Goal: Task Accomplishment & Management: Use online tool/utility

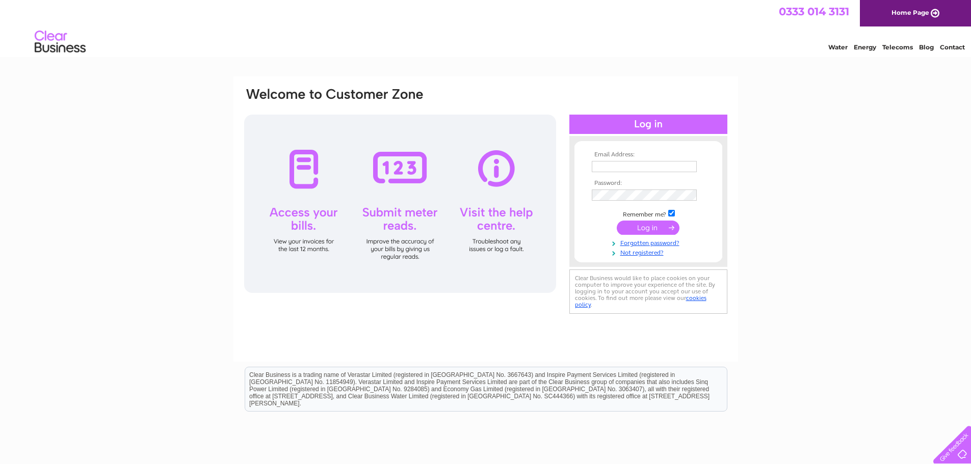
type input "Norrie@chemtx.co.uk"
click at [653, 224] on input "submit" at bounding box center [648, 228] width 63 height 14
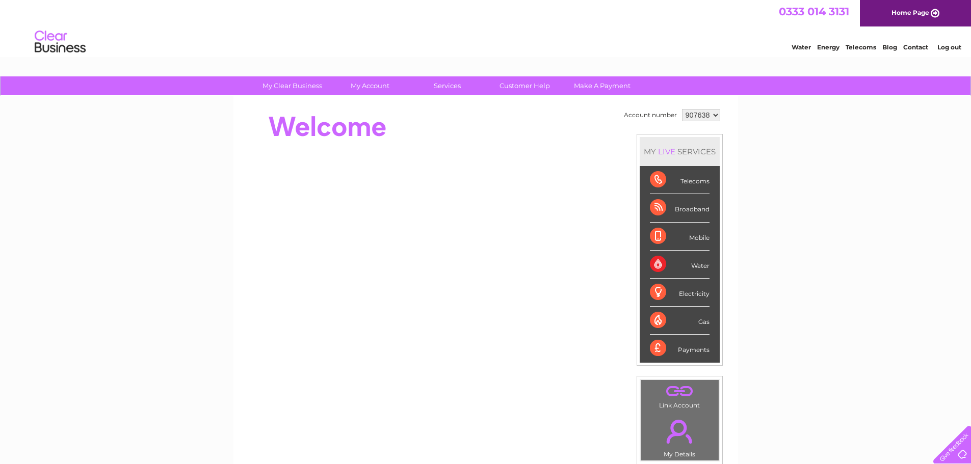
click at [711, 115] on select "907638 983710" at bounding box center [701, 115] width 38 height 12
select select "983710"
click at [682, 109] on select "907638 983710" at bounding box center [701, 115] width 38 height 12
drag, startPoint x: 0, startPoint y: 0, endPoint x: 378, endPoint y: 88, distance: 387.8
click at [378, 88] on link "My Account" at bounding box center [370, 85] width 84 height 19
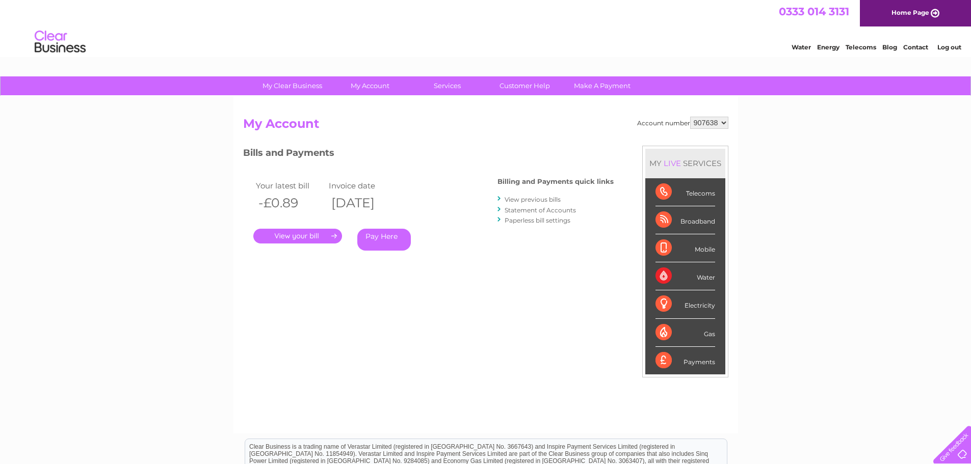
click at [720, 121] on select "907638 983710" at bounding box center [709, 123] width 38 height 12
select select "983710"
click at [690, 117] on select "907638 983710" at bounding box center [709, 123] width 38 height 12
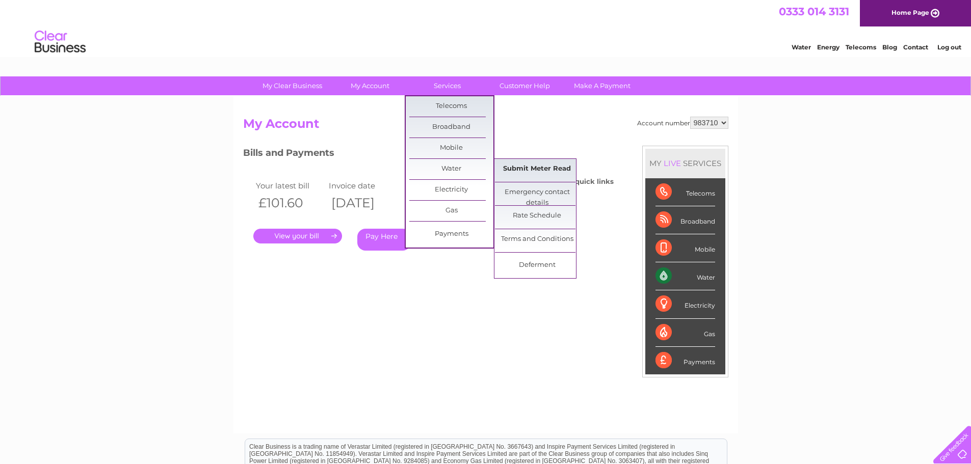
click at [529, 168] on link "Submit Meter Read" at bounding box center [537, 169] width 84 height 20
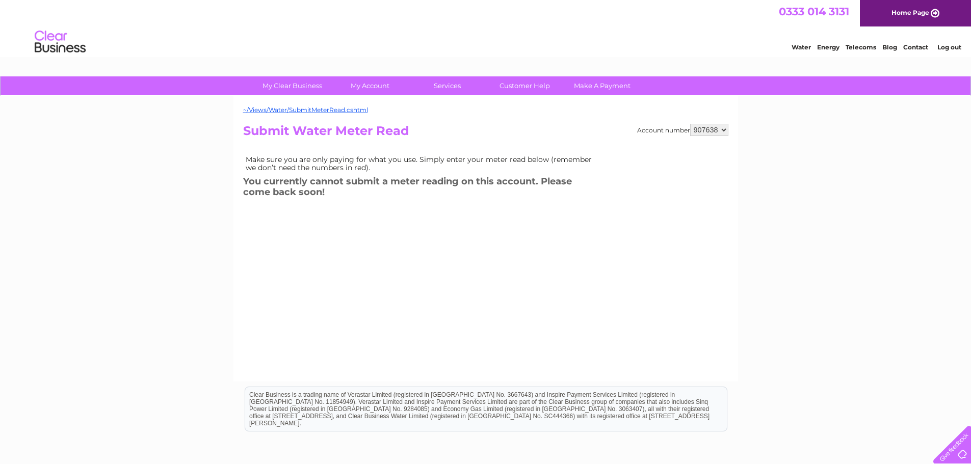
click at [725, 129] on select "907638 983710" at bounding box center [709, 130] width 38 height 12
select select "983710"
click at [690, 124] on select "907638 983710" at bounding box center [709, 130] width 38 height 12
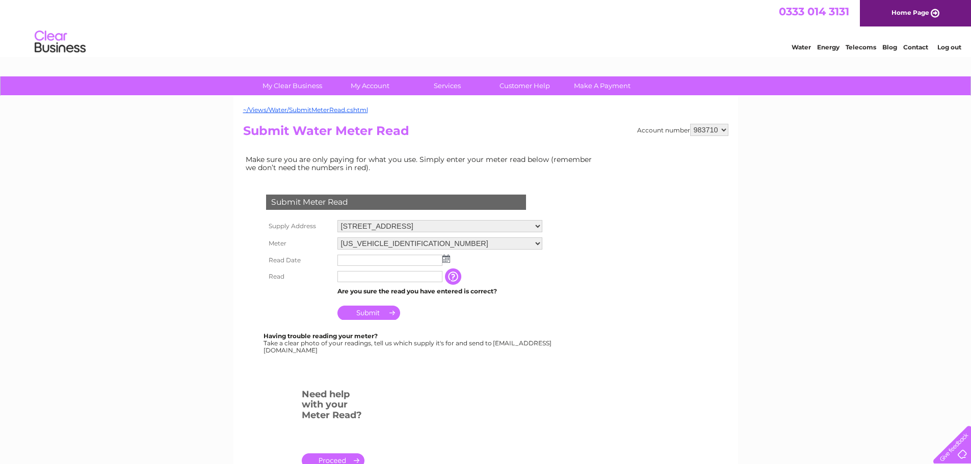
click at [446, 258] on img at bounding box center [447, 259] width 8 height 8
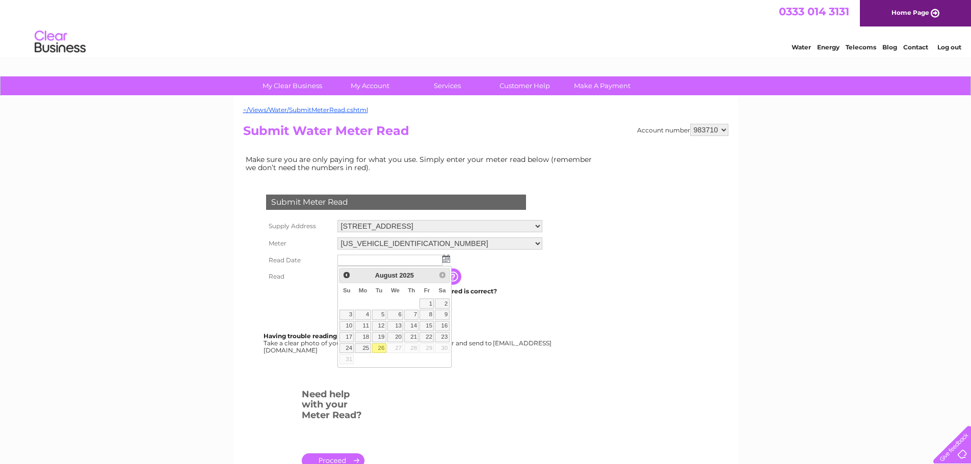
click at [380, 348] on link "26" at bounding box center [379, 349] width 14 height 10
type input "2025/08/26"
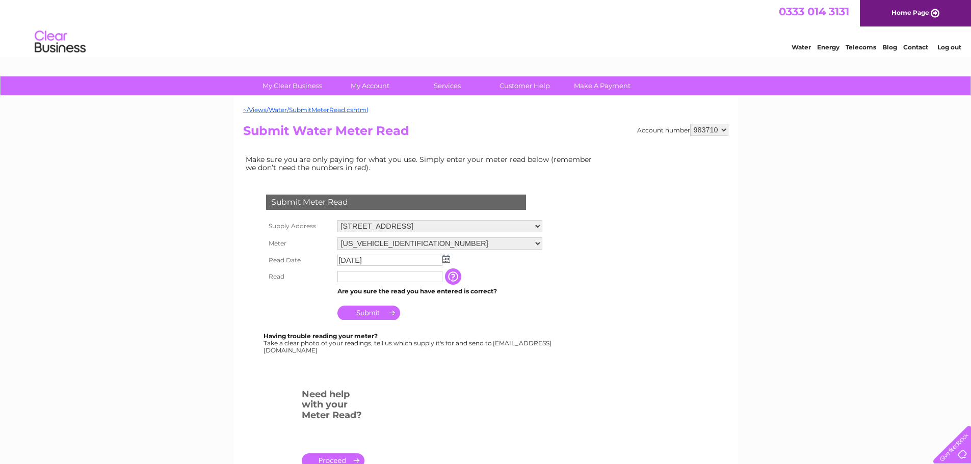
click at [374, 275] on input "text" at bounding box center [389, 276] width 105 height 11
click at [457, 276] on input "button" at bounding box center [454, 277] width 18 height 16
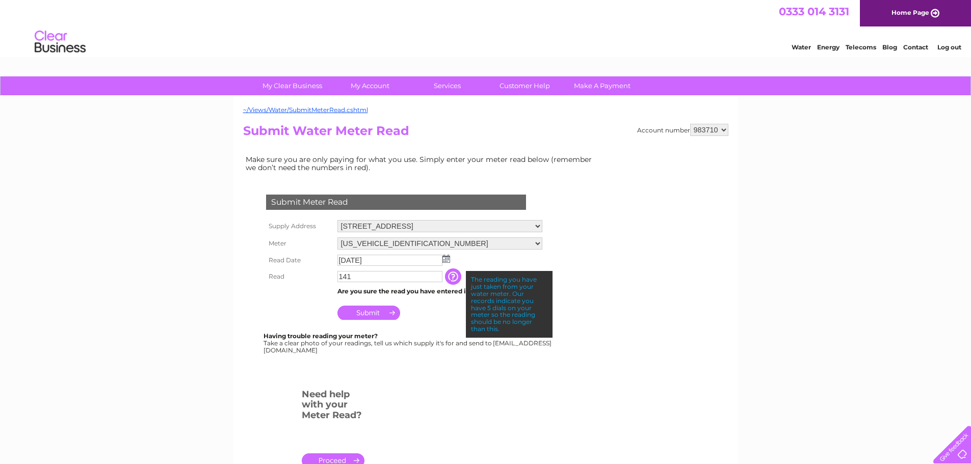
click at [340, 275] on input "141" at bounding box center [389, 276] width 105 height 11
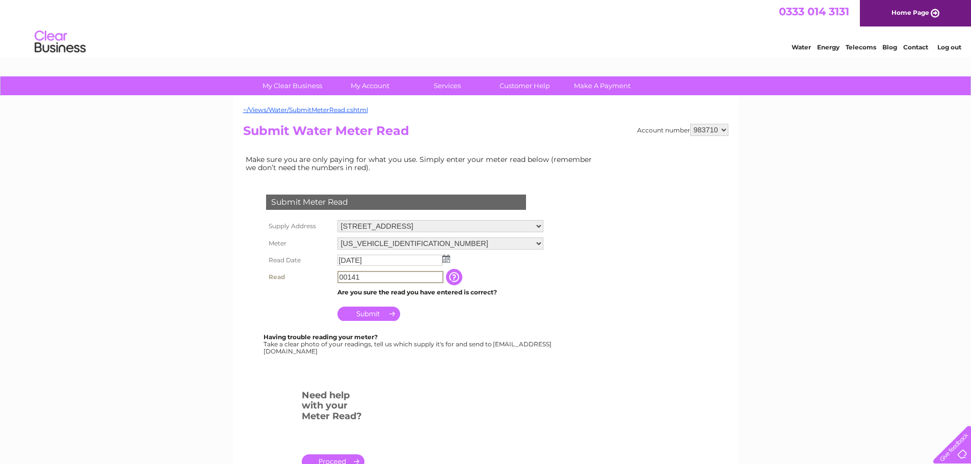
type input "00141"
click at [540, 294] on td "Are you sure the read you have entered is correct?" at bounding box center [440, 292] width 211 height 13
click at [387, 310] on input "Submit" at bounding box center [368, 313] width 63 height 14
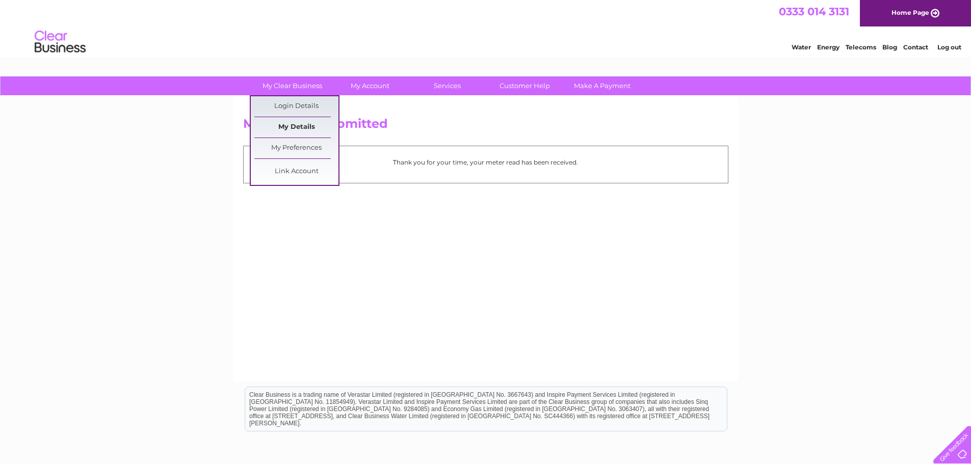
click at [303, 124] on link "My Details" at bounding box center [296, 127] width 84 height 20
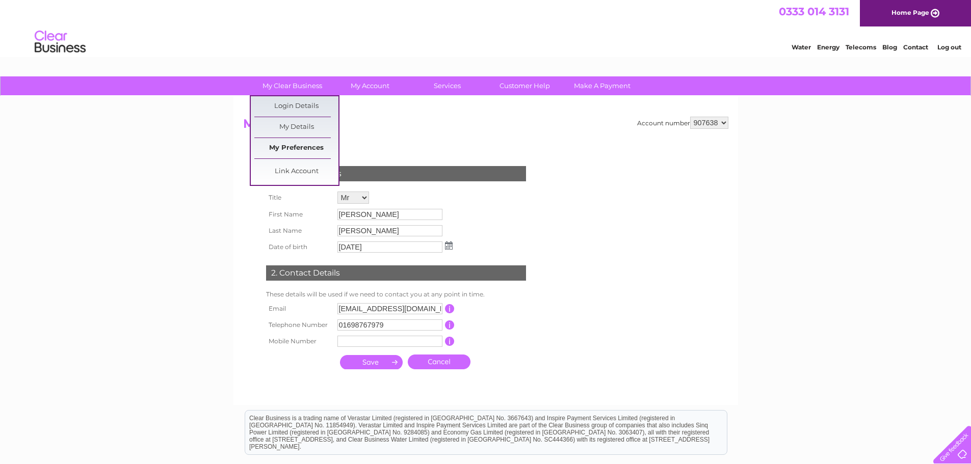
click at [303, 147] on link "My Preferences" at bounding box center [296, 148] width 84 height 20
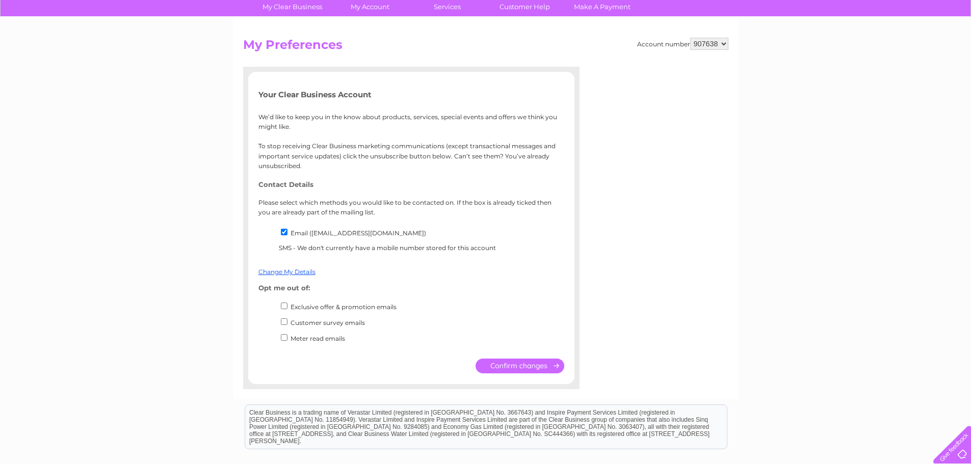
scroll to position [102, 0]
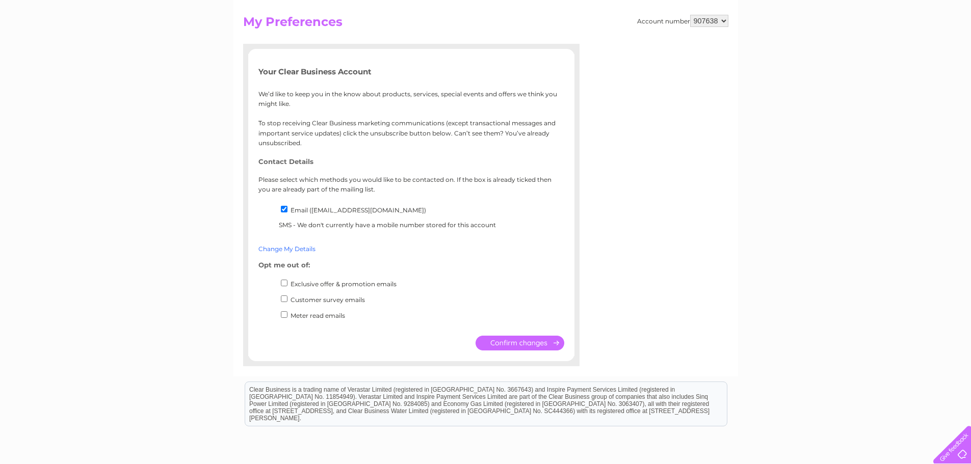
click at [286, 250] on link "Change My Details" at bounding box center [286, 249] width 57 height 8
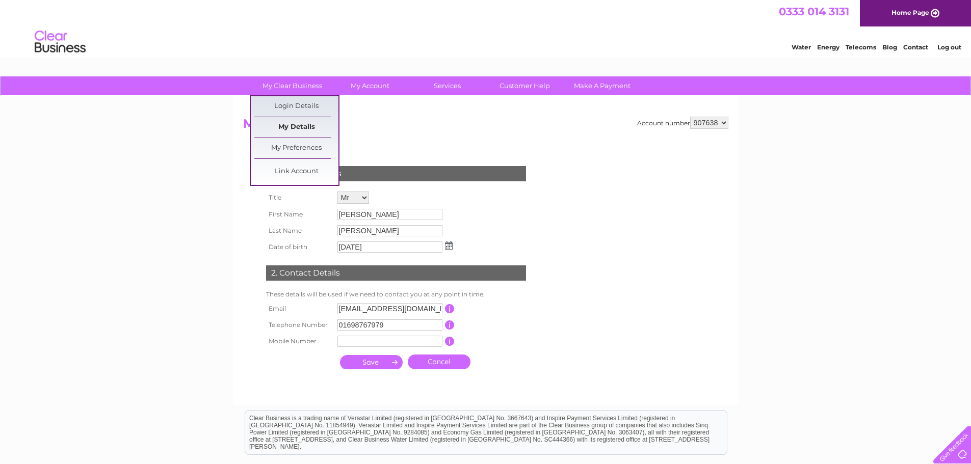
click at [304, 129] on link "My Details" at bounding box center [296, 127] width 84 height 20
click at [301, 147] on link "My Preferences" at bounding box center [296, 148] width 84 height 20
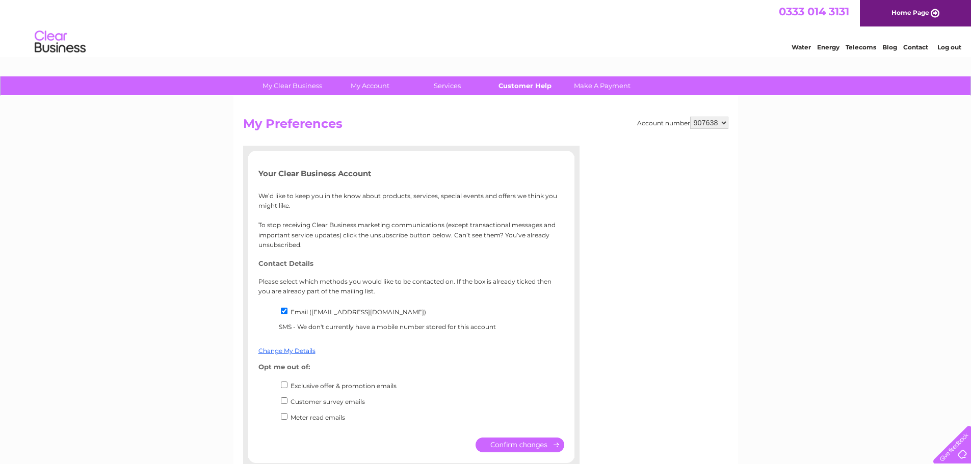
click at [524, 84] on link "Customer Help" at bounding box center [525, 85] width 84 height 19
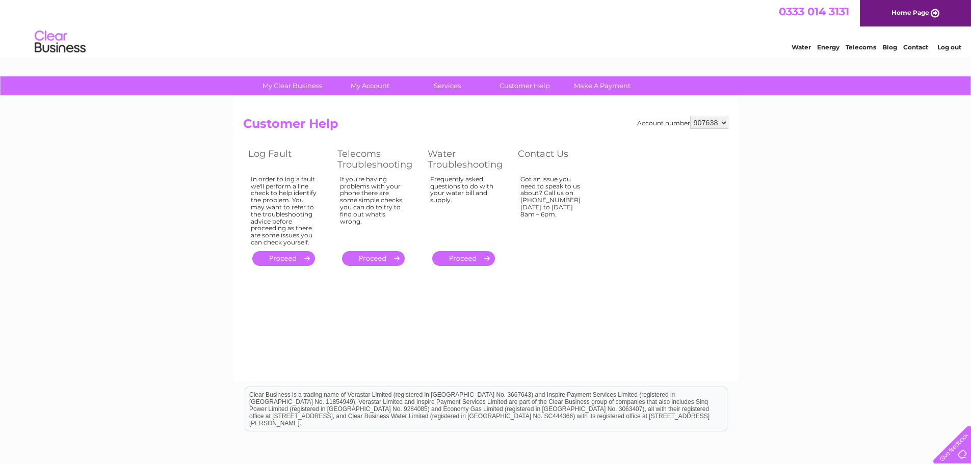
click at [724, 122] on select "907638 983710" at bounding box center [709, 123] width 38 height 12
click at [803, 228] on div "My Clear Business Login Details My Details My Preferences Link Account My Accou…" at bounding box center [485, 316] width 971 height 480
